Goal: Check status: Check status

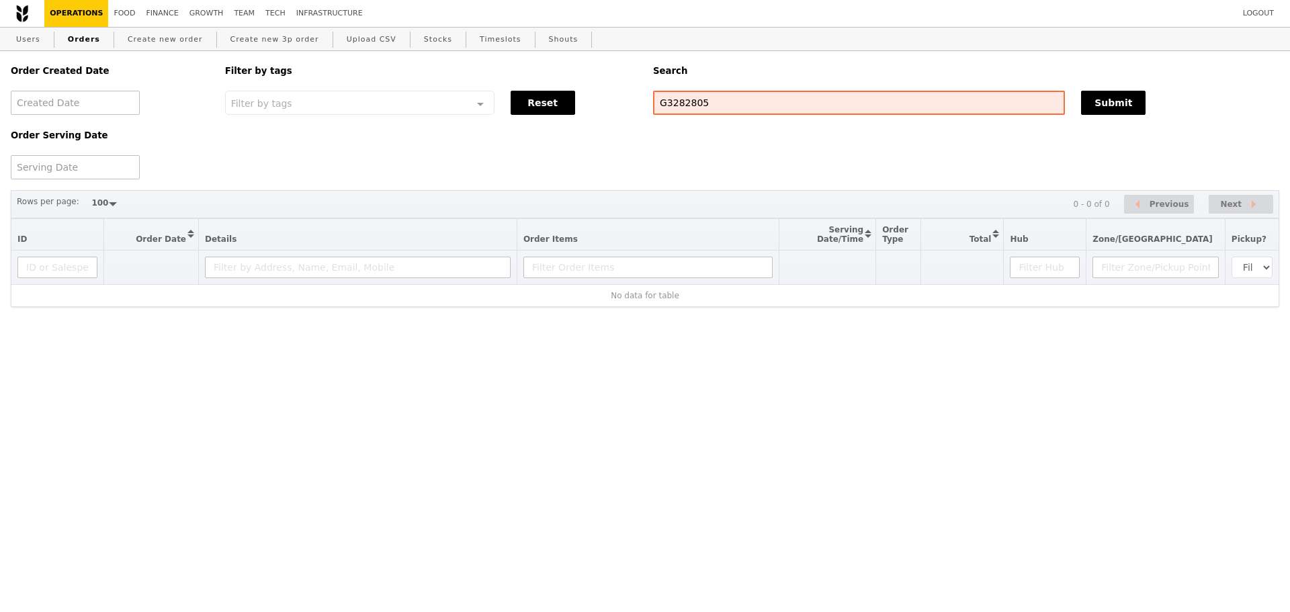
select select "100"
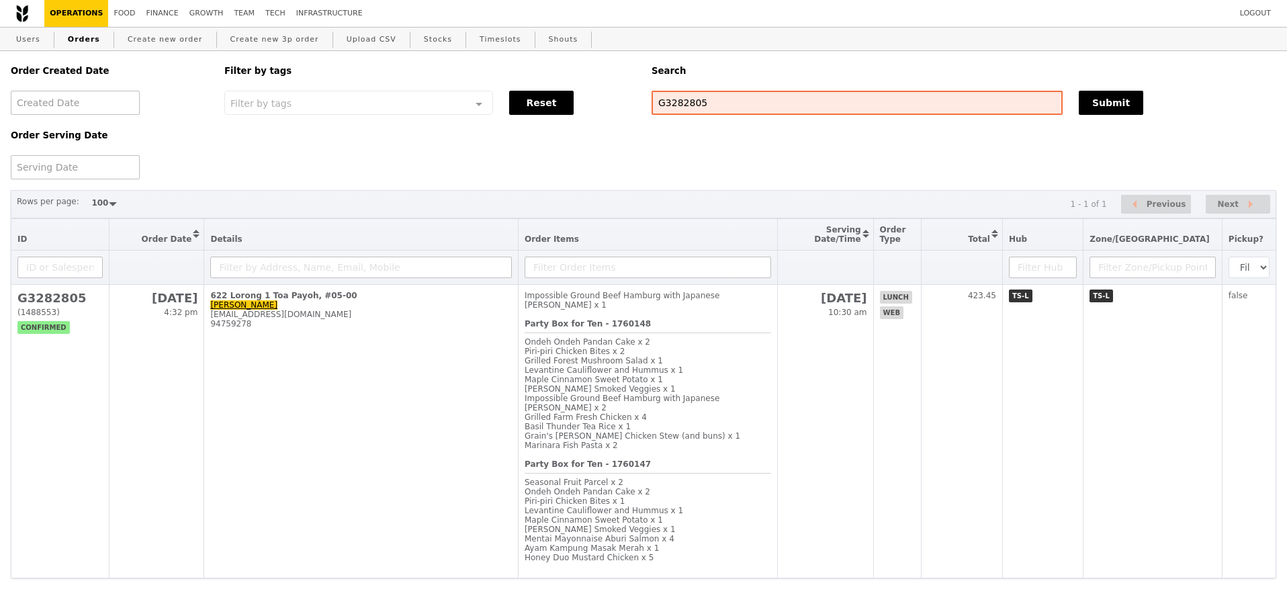
click at [580, 194] on div "Rows per page: 50 100 200 1 - 1 of 1 Previous Next" at bounding box center [643, 204] width 1265 height 29
click at [643, 159] on div "Order Created Date Order Serving Date Filter by tags Filter by tags Meal_Plan W…" at bounding box center [644, 115] width 1282 height 128
click at [527, 159] on div "Order Created Date Order Serving Date Filter by tags Filter by tags Meal_Plan W…" at bounding box center [644, 115] width 1282 height 128
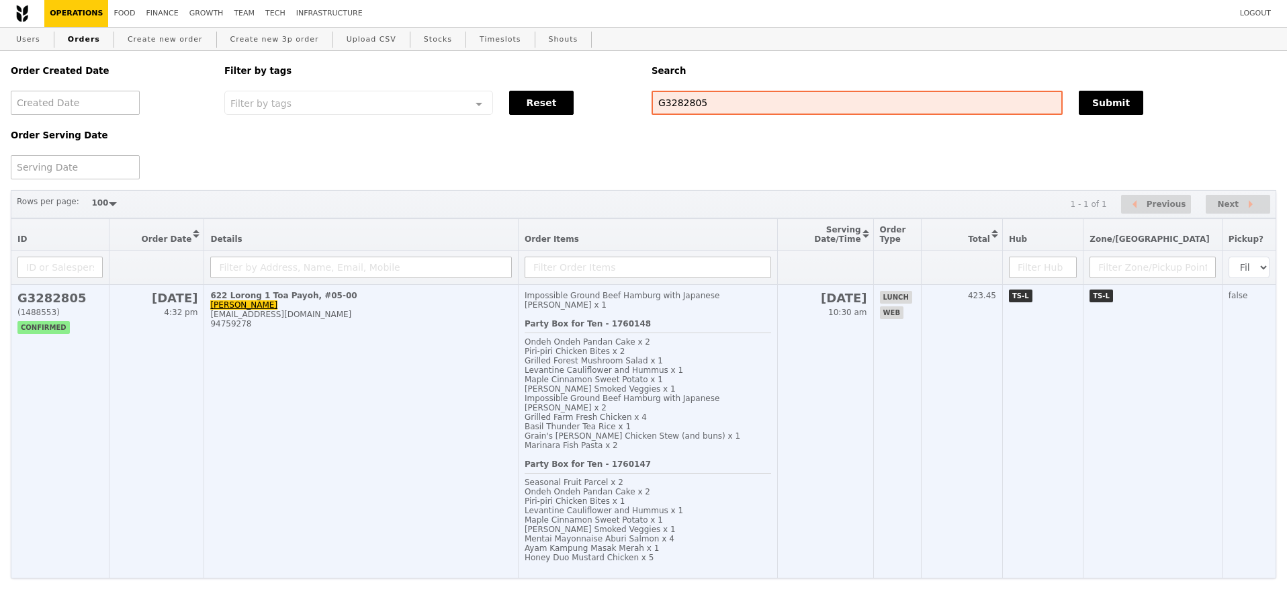
click at [441, 328] on div "94759278" at bounding box center [361, 323] width 302 height 9
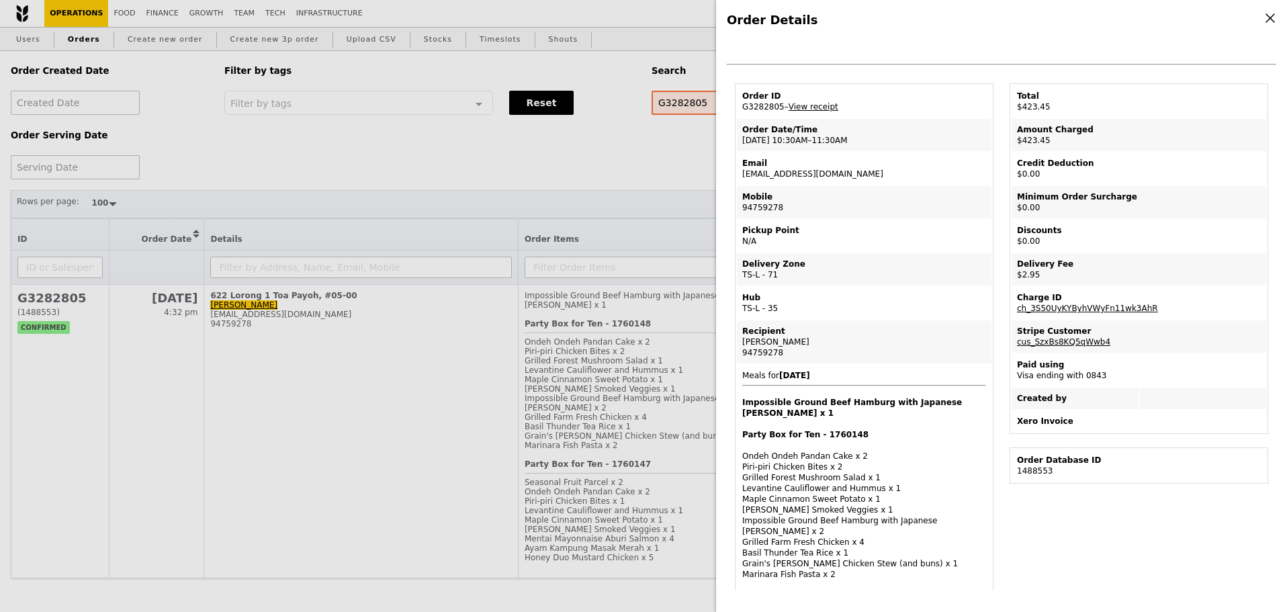
scroll to position [13, 0]
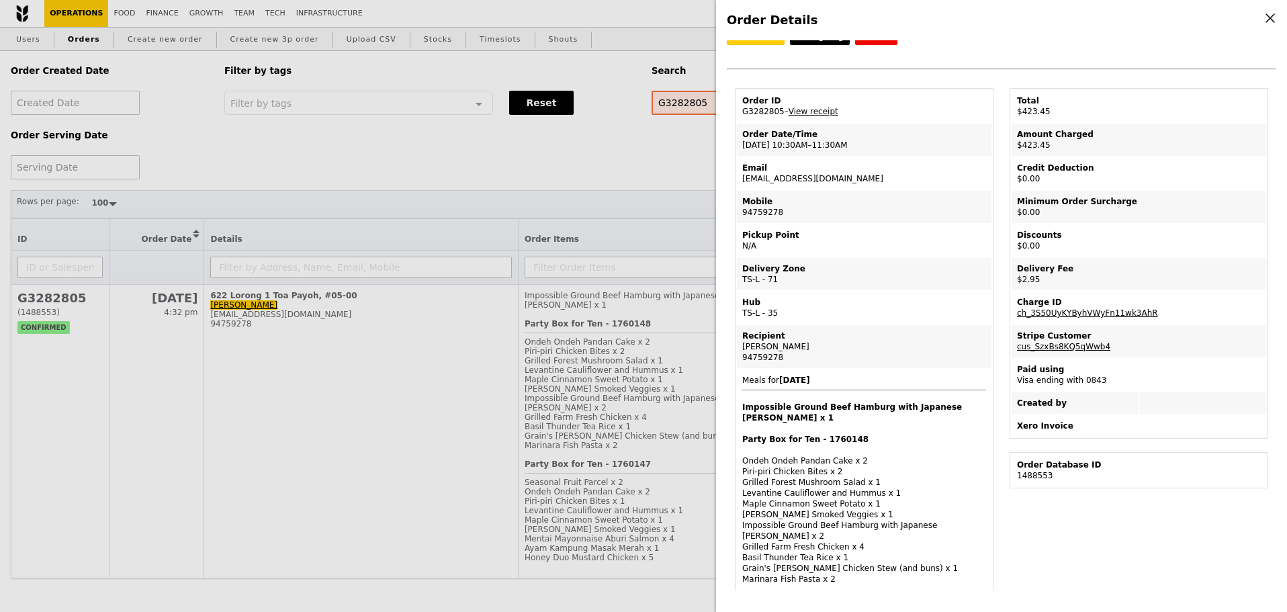
click at [888, 318] on td "Hub TS-L - 35" at bounding box center [864, 308] width 255 height 32
click at [676, 179] on div "Order Details Edit order Changelog Cancel Order ID G3282805 – View receipt Orde…" at bounding box center [643, 306] width 1287 height 612
